Goal: Navigation & Orientation: Find specific page/section

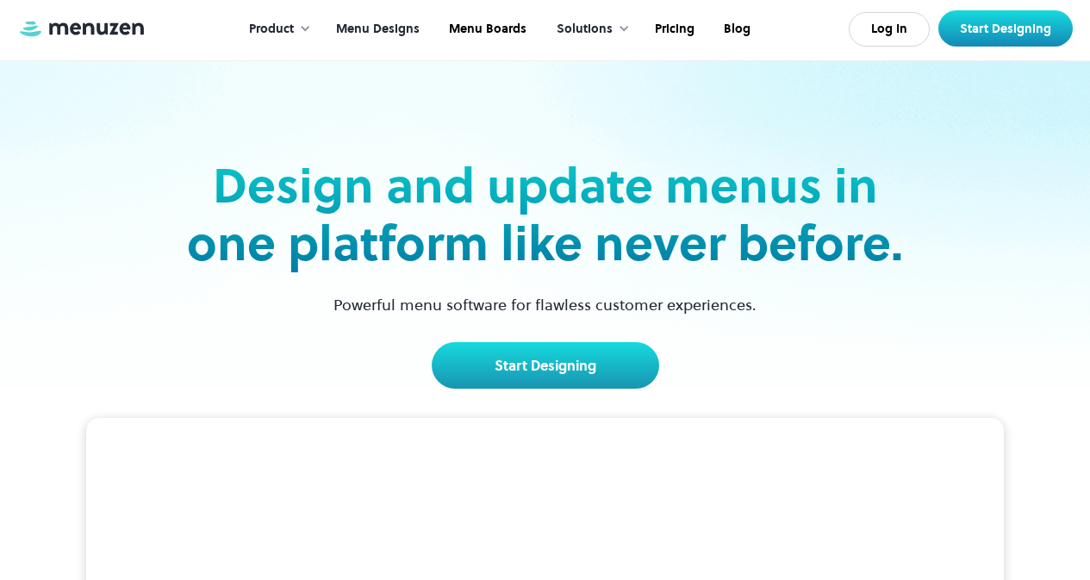
click at [402, 25] on link "Menu Designs" at bounding box center [376, 29] width 113 height 53
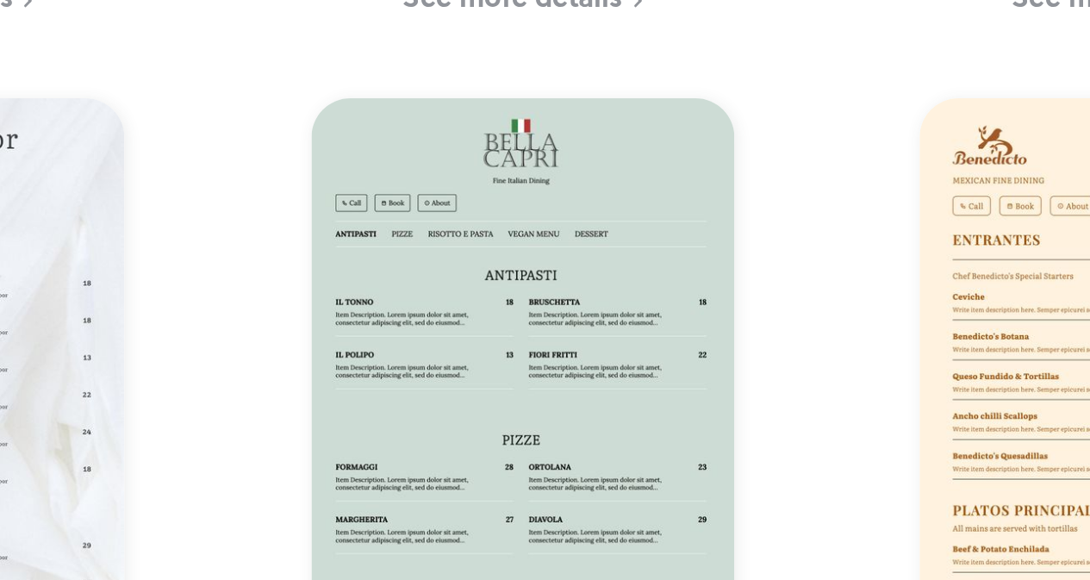
scroll to position [5798, 0]
